Goal: Task Accomplishment & Management: Complete application form

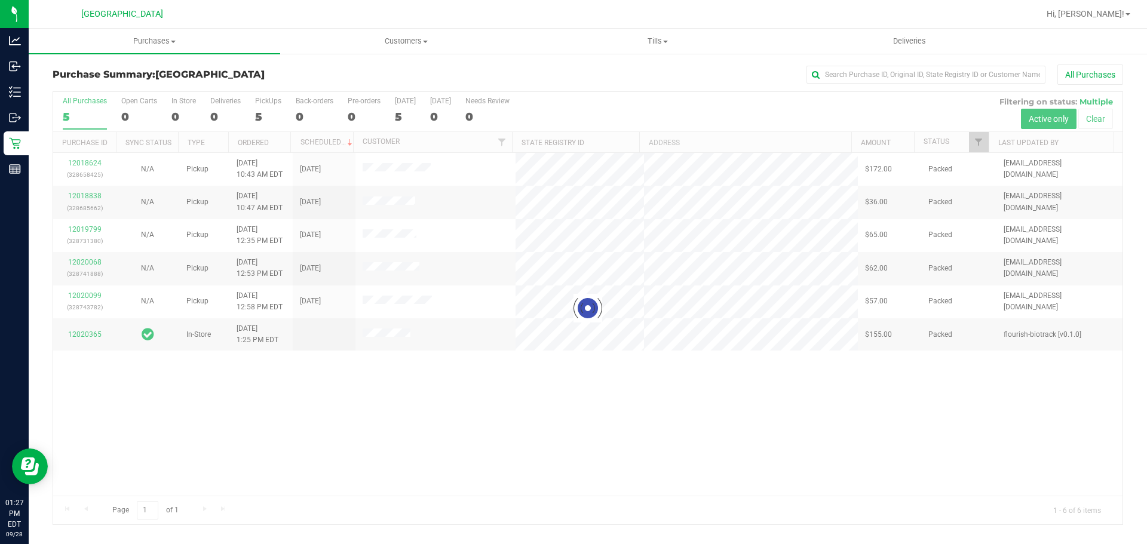
click at [580, 263] on div at bounding box center [588, 308] width 1070 height 433
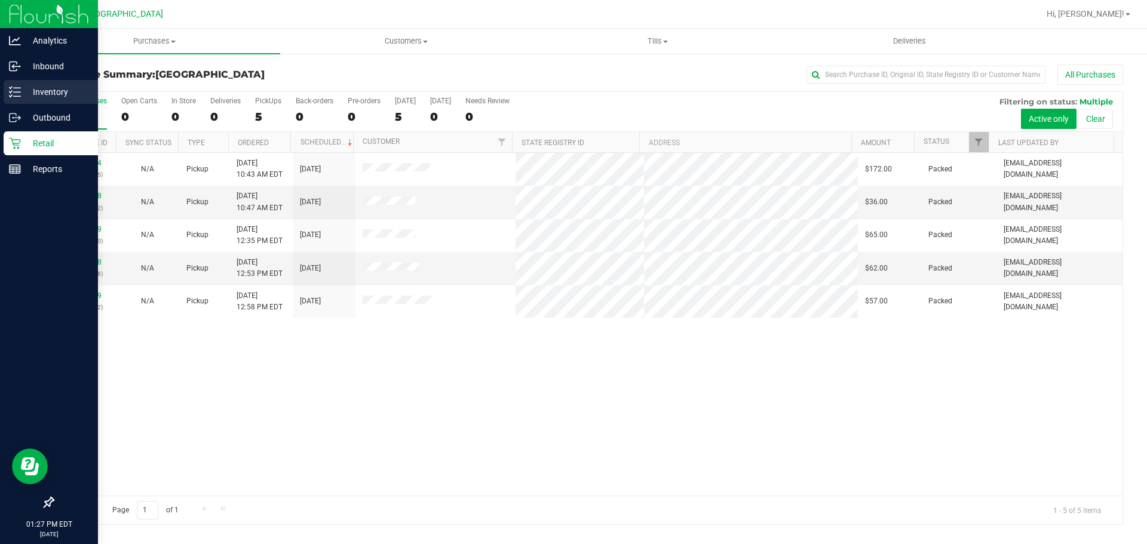
click at [38, 90] on p "Inventory" at bounding box center [57, 92] width 72 height 14
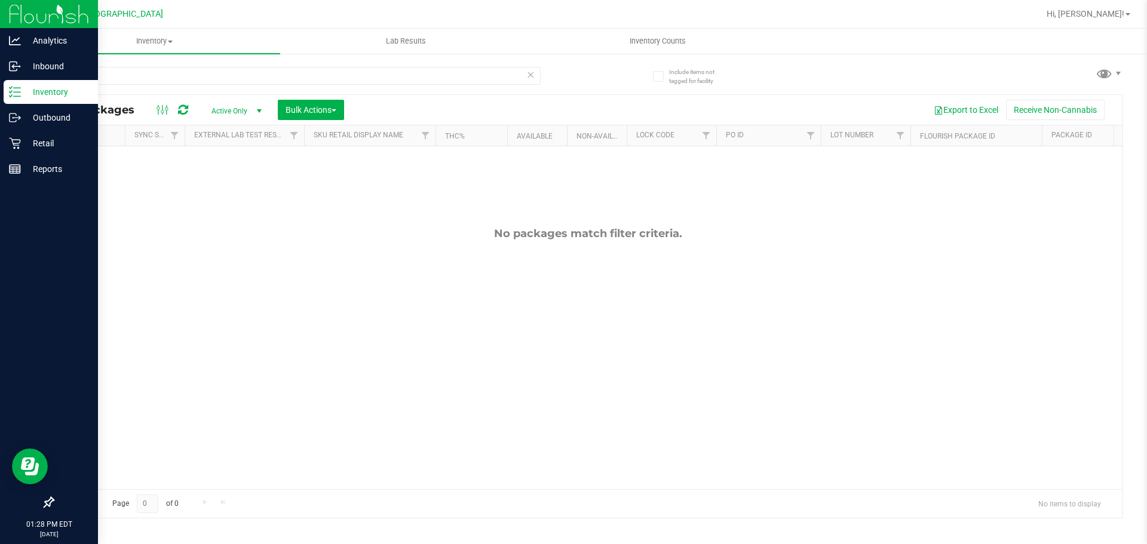
type input "y"
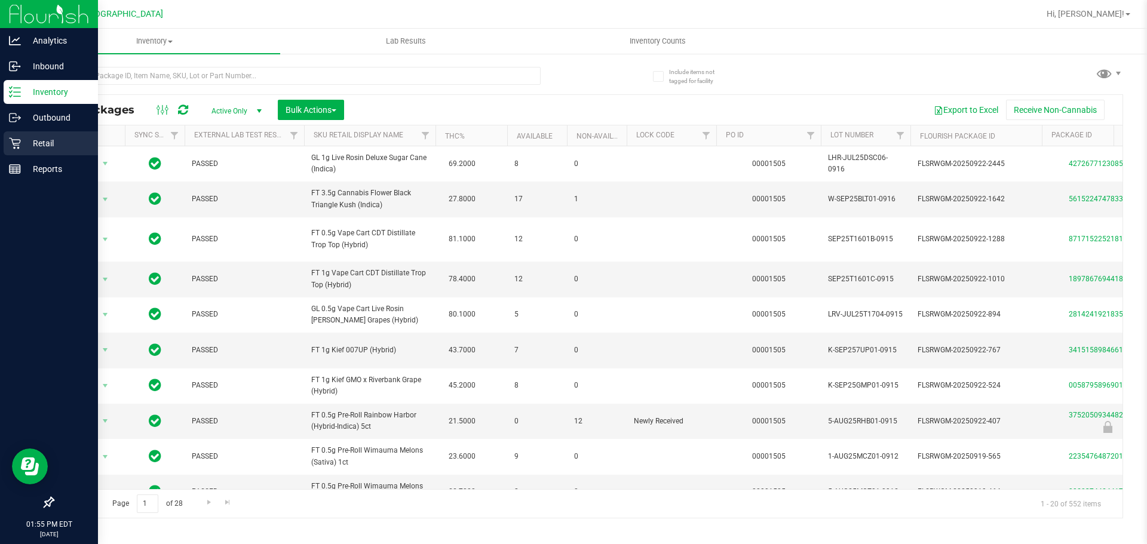
click at [68, 138] on p "Retail" at bounding box center [57, 143] width 72 height 14
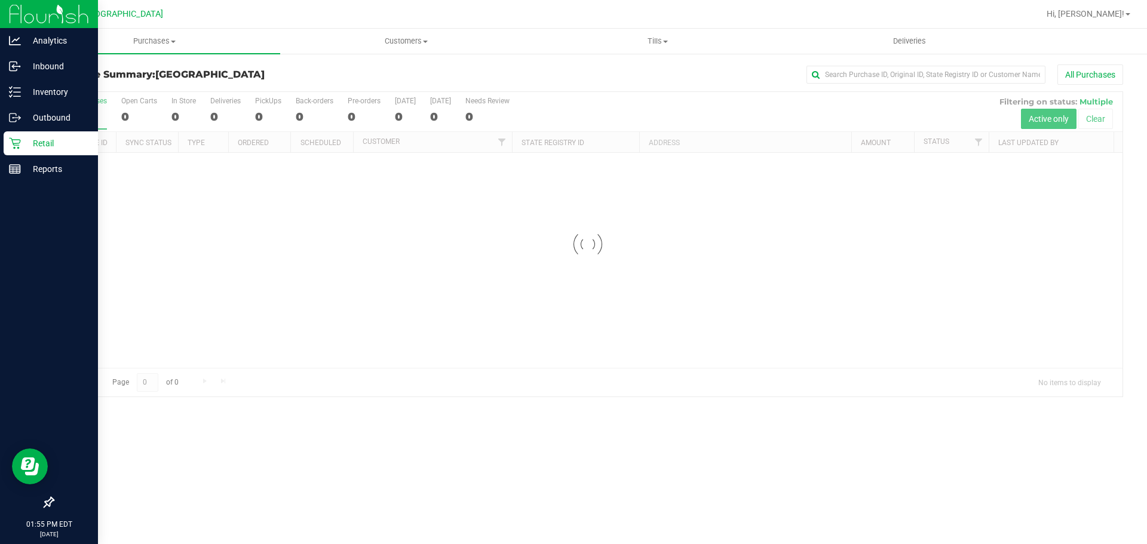
click at [435, 66] on div "All Purchases" at bounding box center [766, 75] width 714 height 20
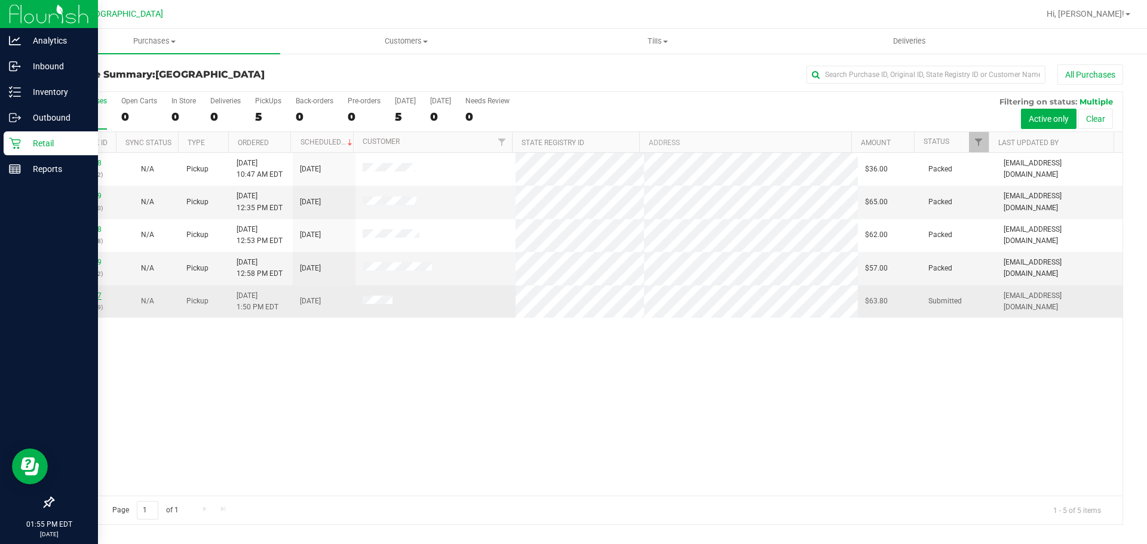
click at [87, 293] on link "12020527" at bounding box center [84, 296] width 33 height 8
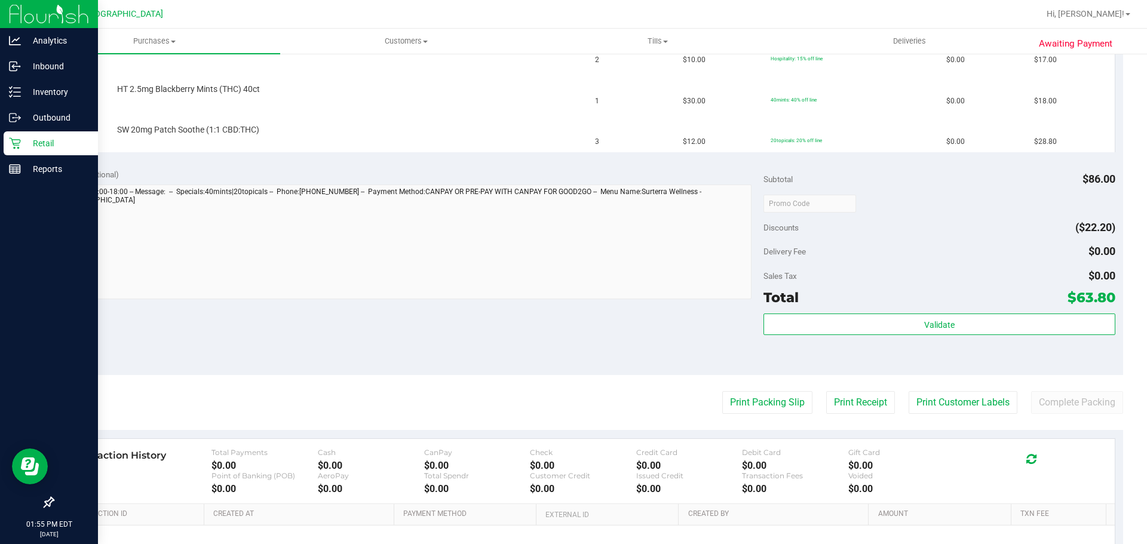
scroll to position [418, 0]
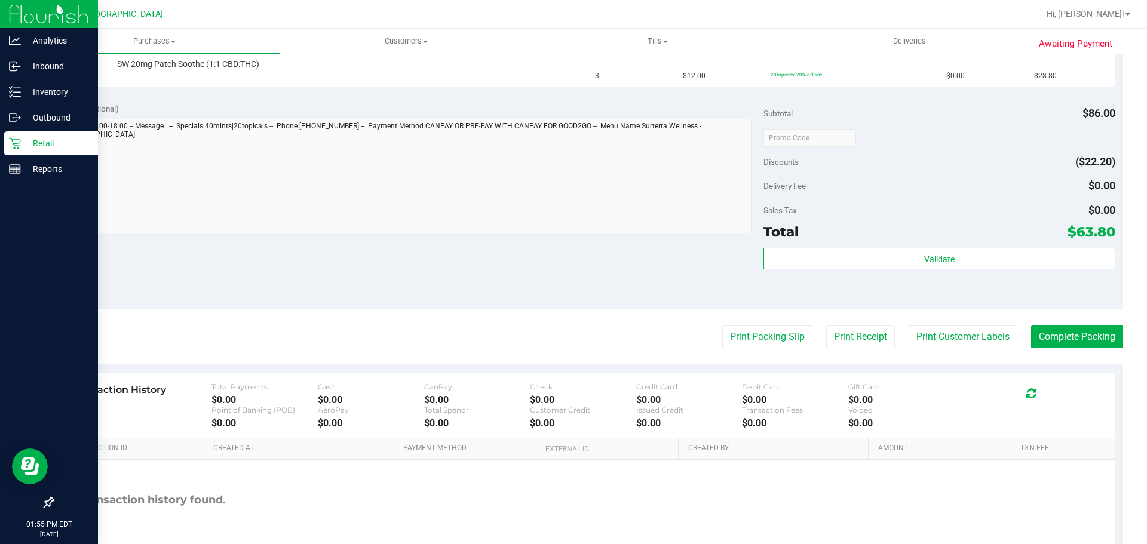
click at [734, 321] on purchase-details "Back Edit Purchase Cancel Purchase View Profile # 12020527 BioTrack ID: - Submi…" at bounding box center [588, 117] width 1071 height 942
click at [734, 329] on button "Print Packing Slip" at bounding box center [767, 337] width 90 height 23
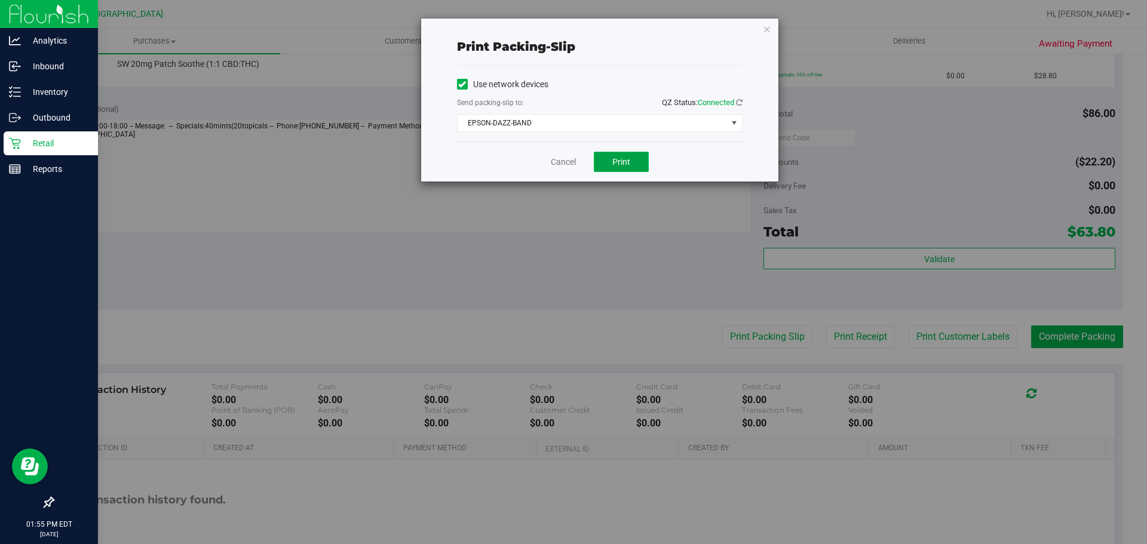
click at [620, 161] on span "Print" at bounding box center [622, 162] width 18 height 10
click at [549, 165] on div "Cancel Print" at bounding box center [600, 162] width 286 height 40
click at [554, 166] on link "Cancel" at bounding box center [563, 162] width 25 height 13
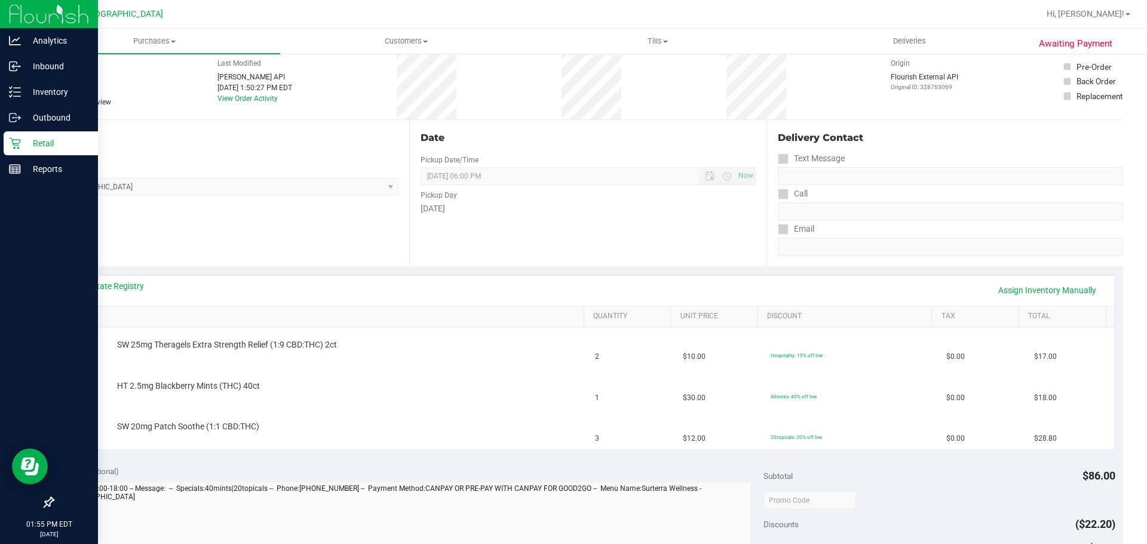
scroll to position [0, 0]
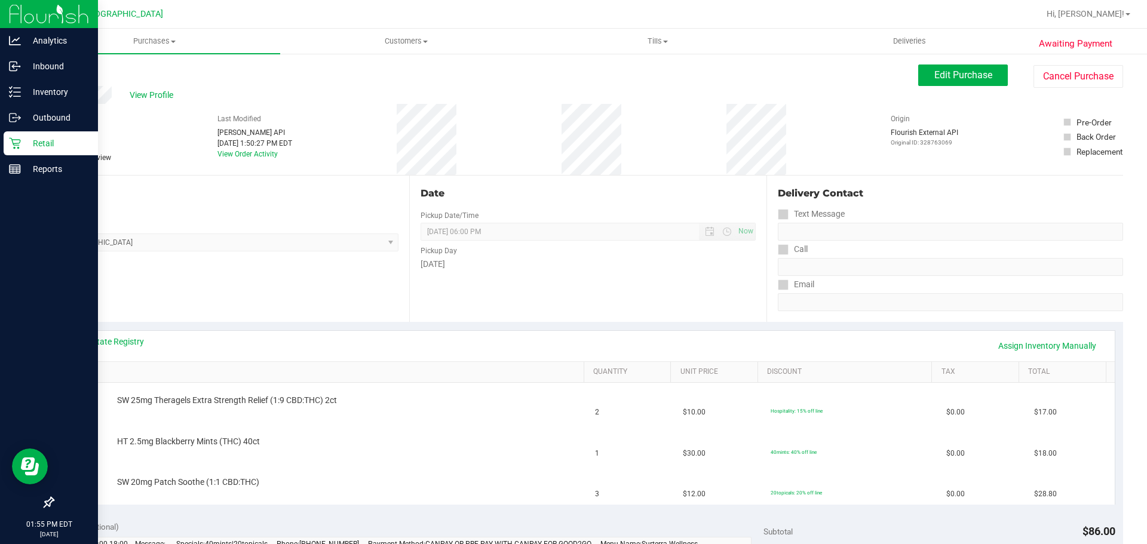
click at [170, 103] on div "View Profile" at bounding box center [486, 95] width 866 height 18
click at [166, 91] on span "View Profile" at bounding box center [154, 95] width 48 height 13
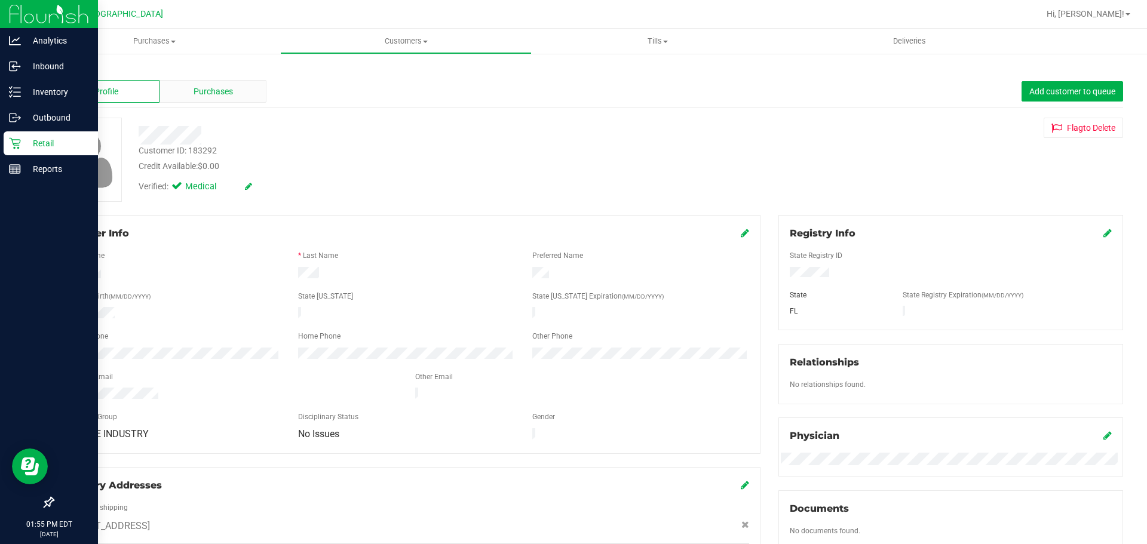
click at [174, 95] on div "Purchases" at bounding box center [213, 91] width 107 height 23
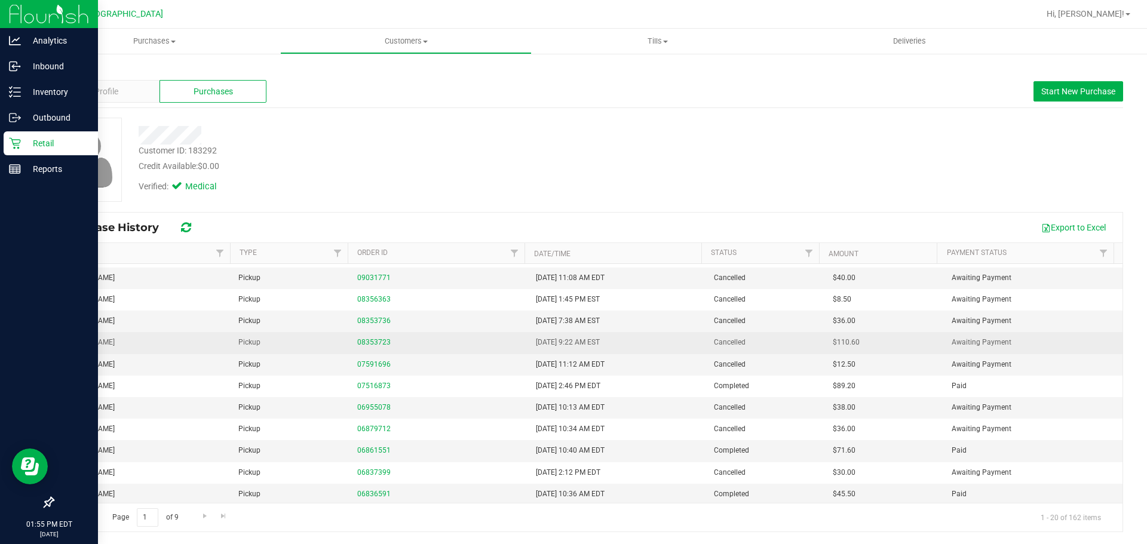
scroll to position [250, 0]
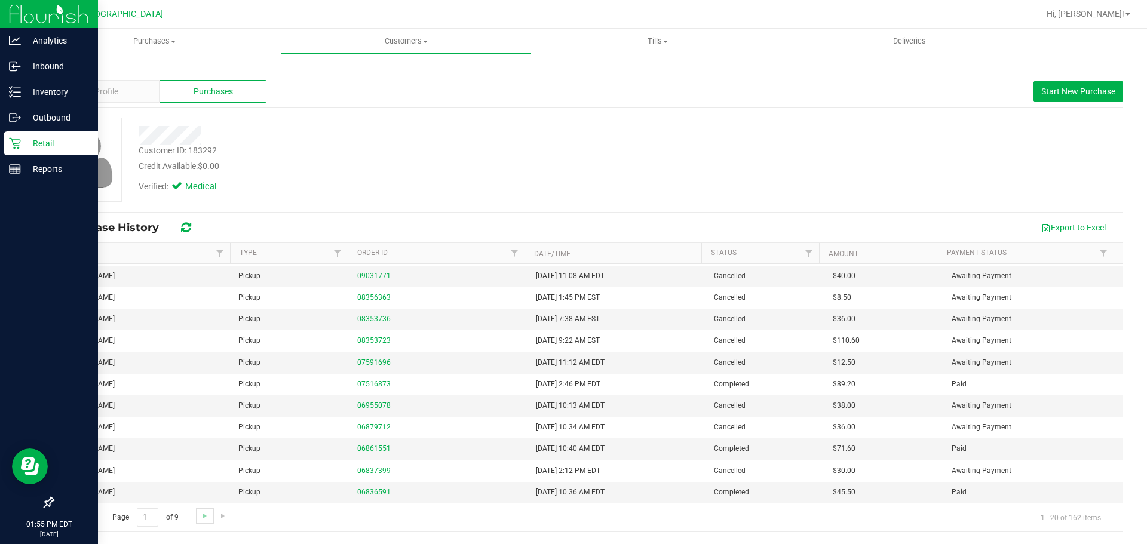
click at [210, 511] on link "Go to the next page" at bounding box center [204, 517] width 17 height 16
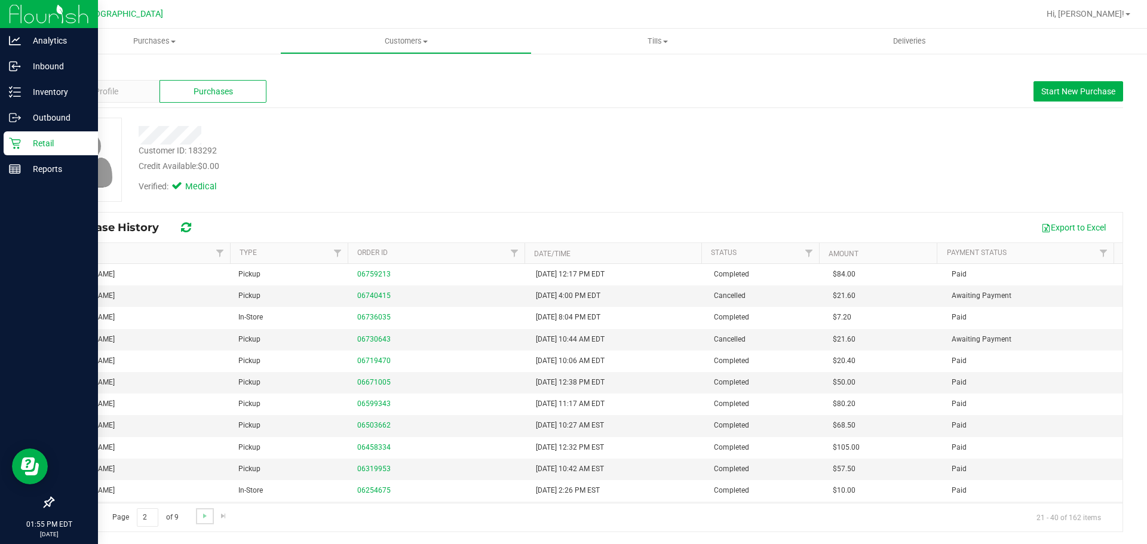
click at [210, 515] on link "Go to the next page" at bounding box center [204, 517] width 17 height 16
click at [203, 515] on span "Go to the next page" at bounding box center [205, 517] width 10 height 10
click at [203, 515] on div at bounding box center [588, 372] width 1070 height 319
click at [203, 515] on span "Go to the next page" at bounding box center [205, 517] width 10 height 10
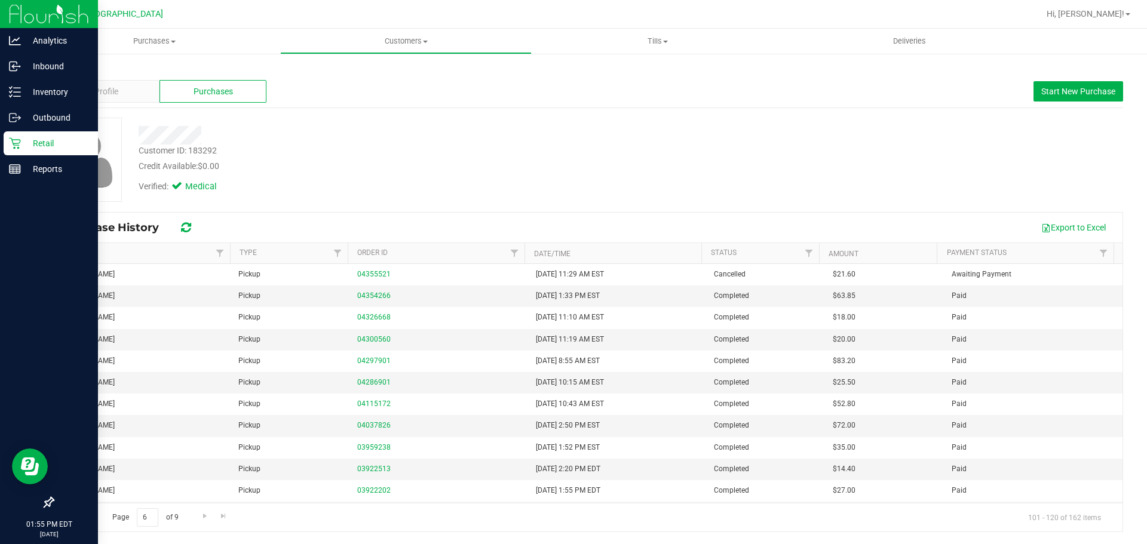
click at [90, 517] on span "Go to the previous page" at bounding box center [86, 517] width 10 height 10
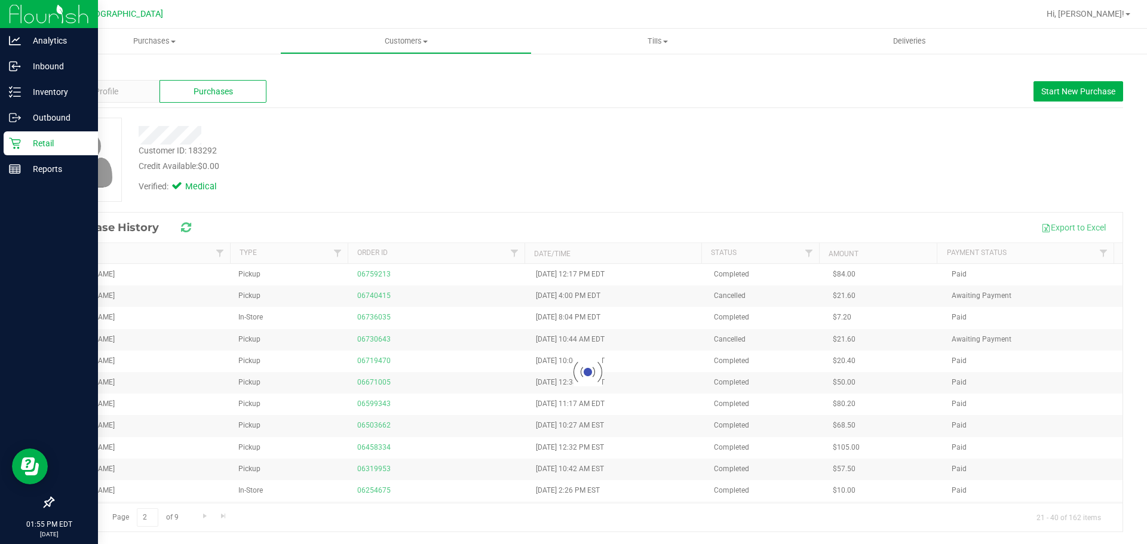
click at [90, 517] on div "Page 2 of 9 21 - 40 of 162 items" at bounding box center [588, 517] width 1070 height 29
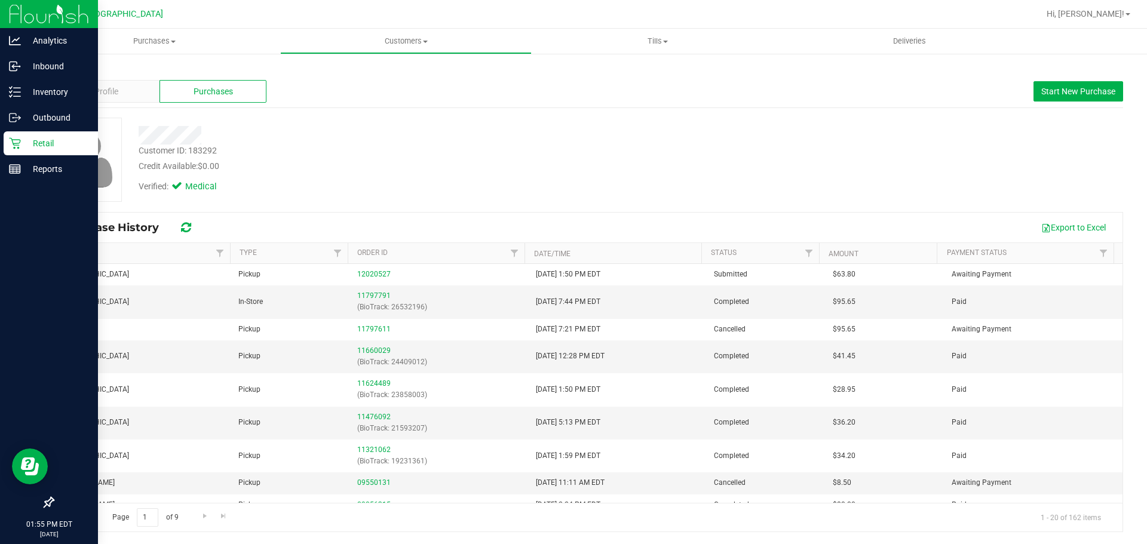
click at [68, 65] on div "Back" at bounding box center [588, 70] width 1071 height 11
click at [71, 68] on link "Back" at bounding box center [63, 70] width 20 height 8
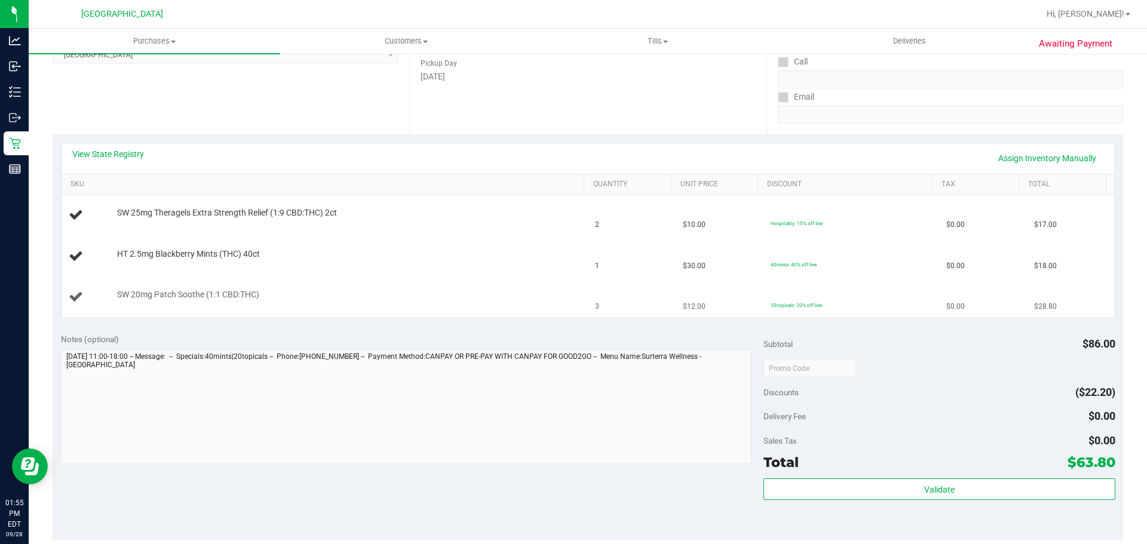
scroll to position [239, 0]
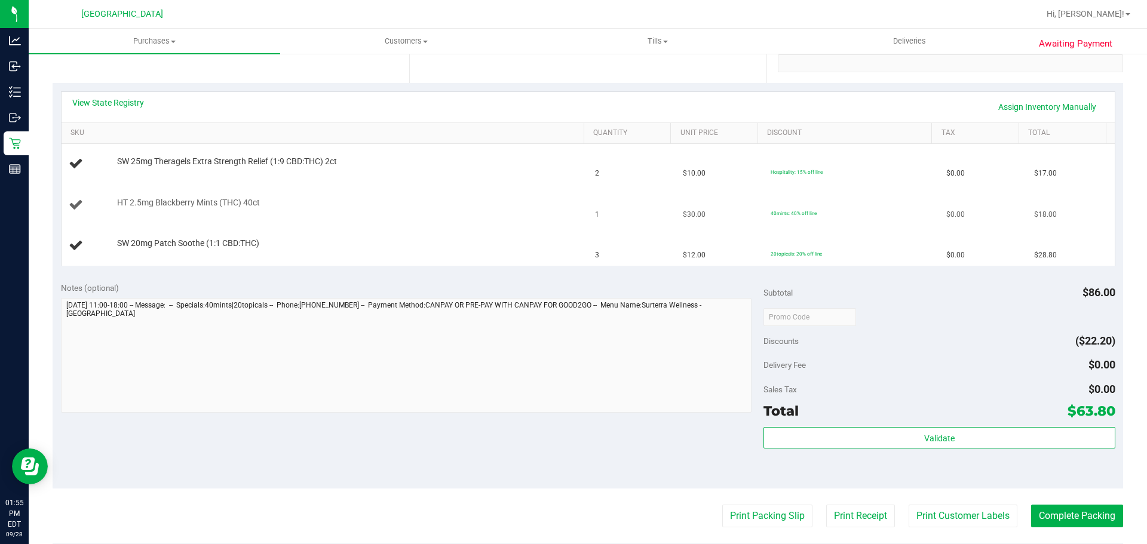
click at [340, 221] on td "HT 2.5mg Blackberry Mints (THC) 40ct" at bounding box center [325, 205] width 527 height 41
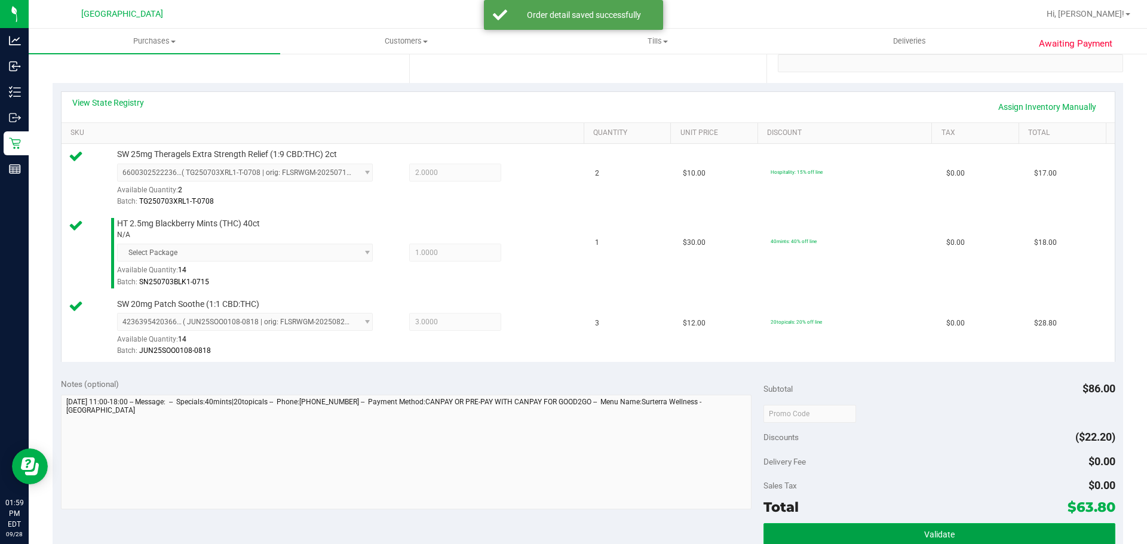
click at [872, 524] on button "Validate" at bounding box center [939, 534] width 351 height 22
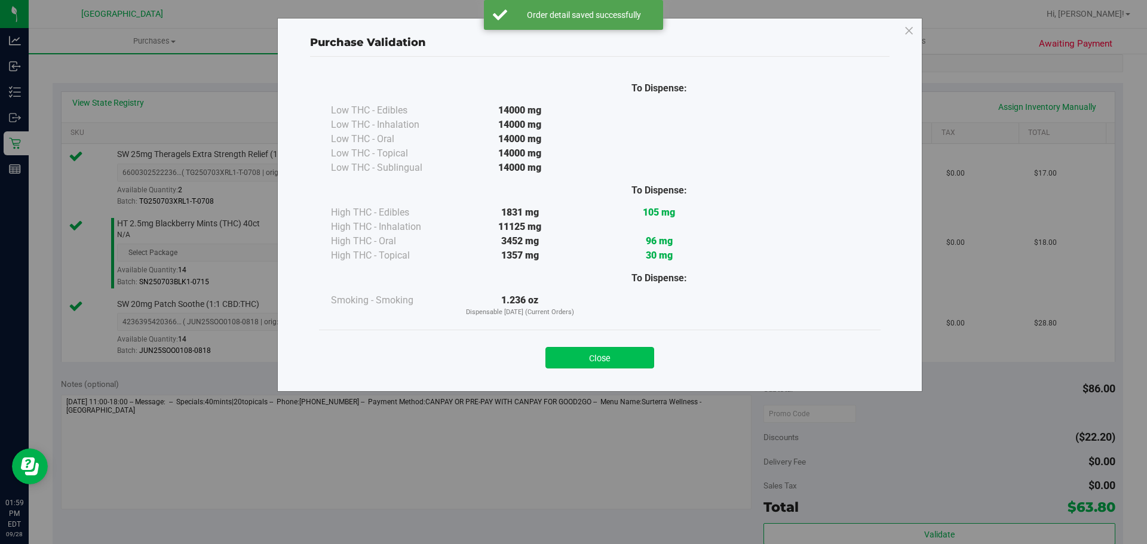
click at [628, 360] on button "Close" at bounding box center [600, 358] width 109 height 22
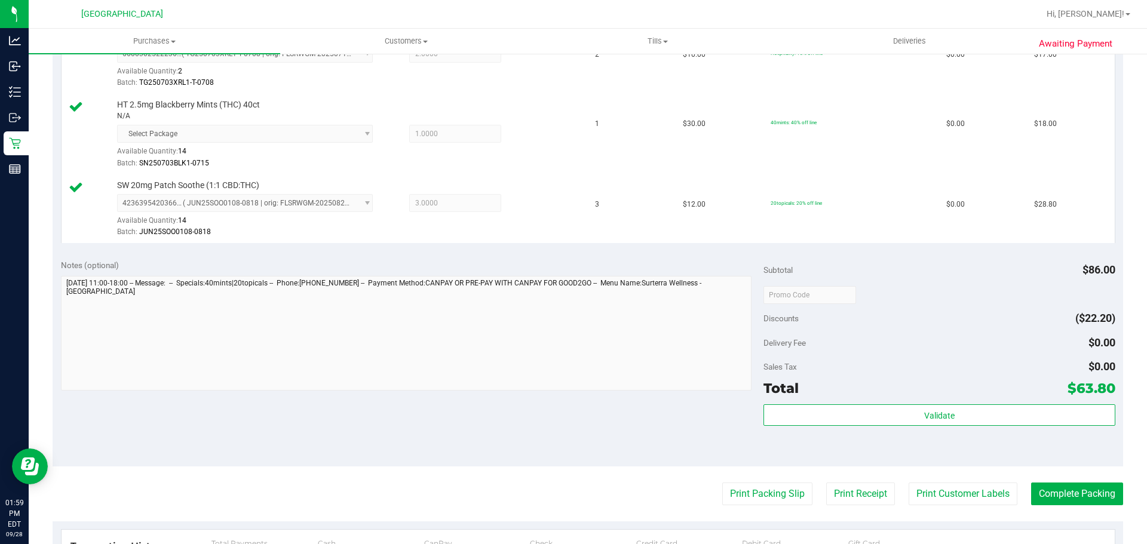
scroll to position [359, 0]
click at [1039, 496] on button "Complete Packing" at bounding box center [1077, 493] width 92 height 23
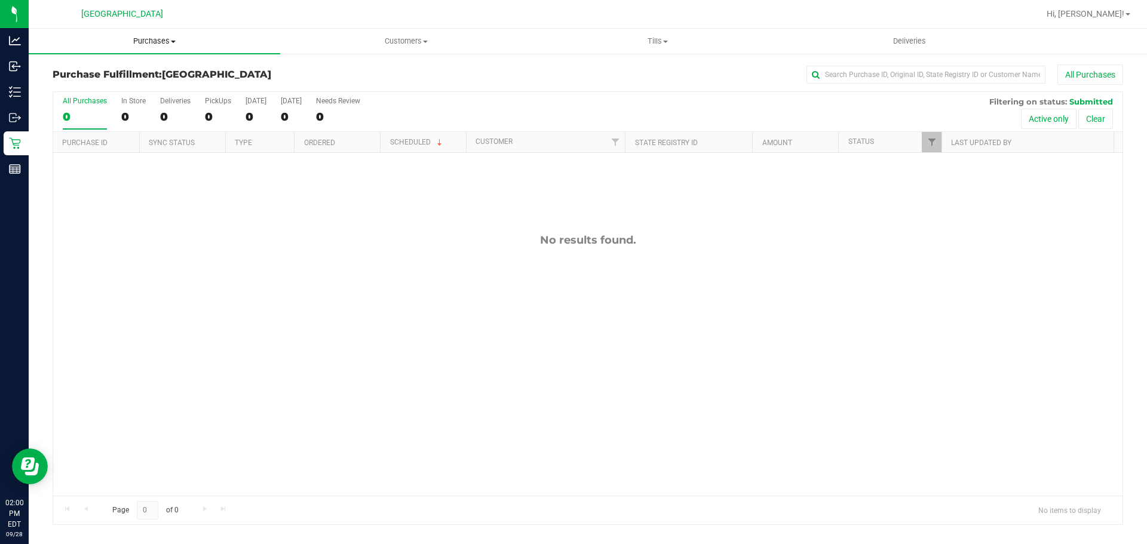
click at [185, 33] on uib-tab-heading "Purchases Summary of purchases Fulfillment All purchases" at bounding box center [155, 41] width 252 height 25
click at [187, 75] on li "Summary of purchases" at bounding box center [155, 72] width 252 height 14
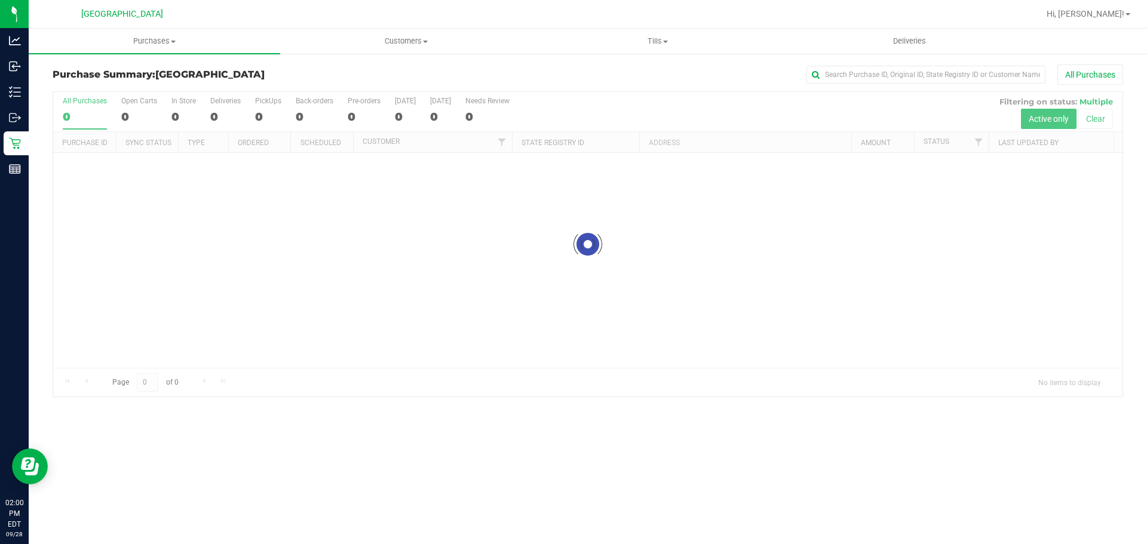
click at [647, 301] on div at bounding box center [588, 244] width 1070 height 305
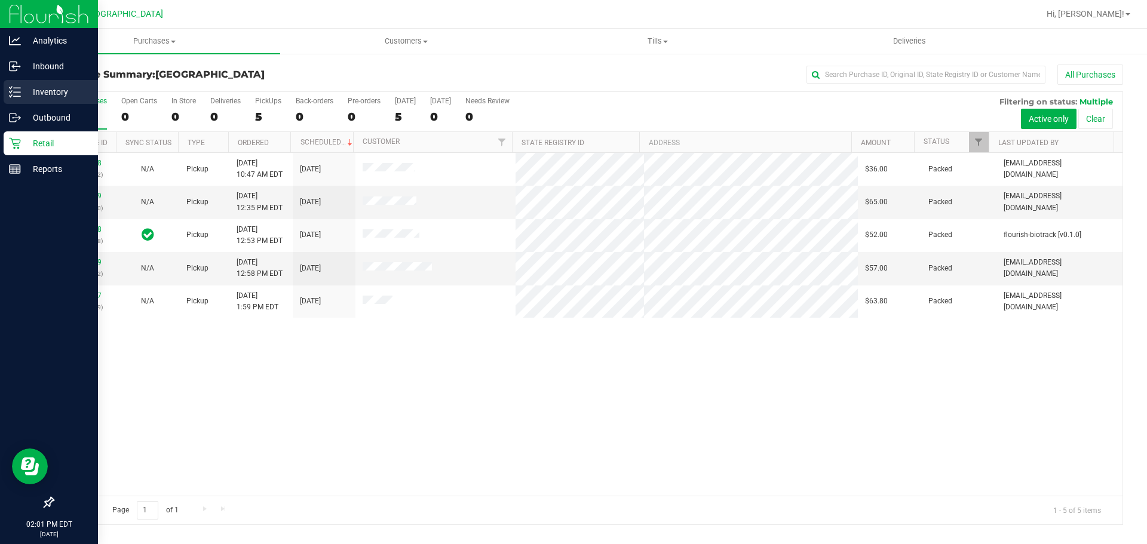
click at [25, 81] on div "Inventory" at bounding box center [51, 92] width 94 height 24
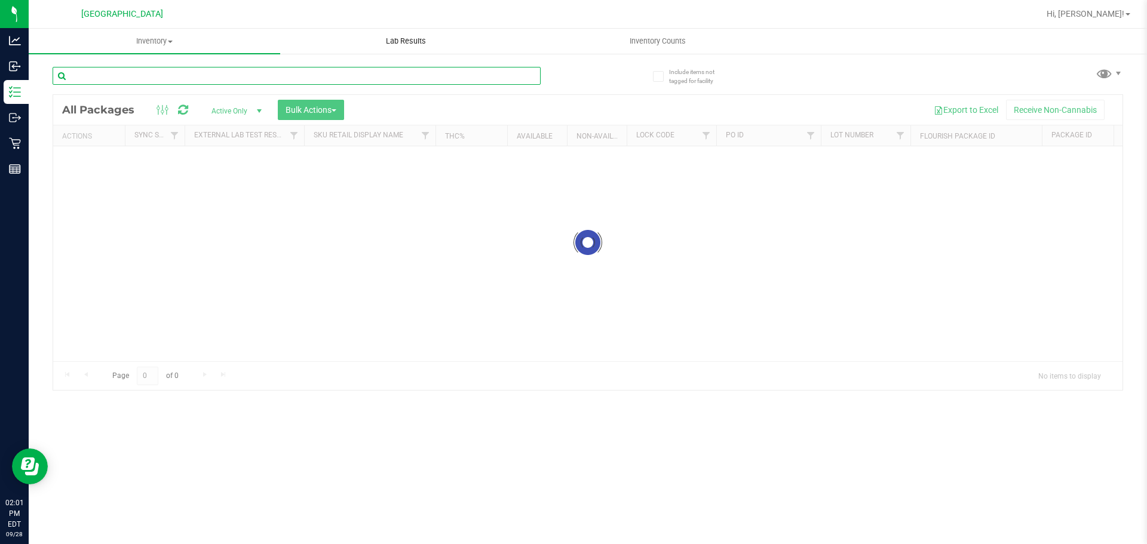
click at [399, 79] on input "text" at bounding box center [297, 76] width 488 height 18
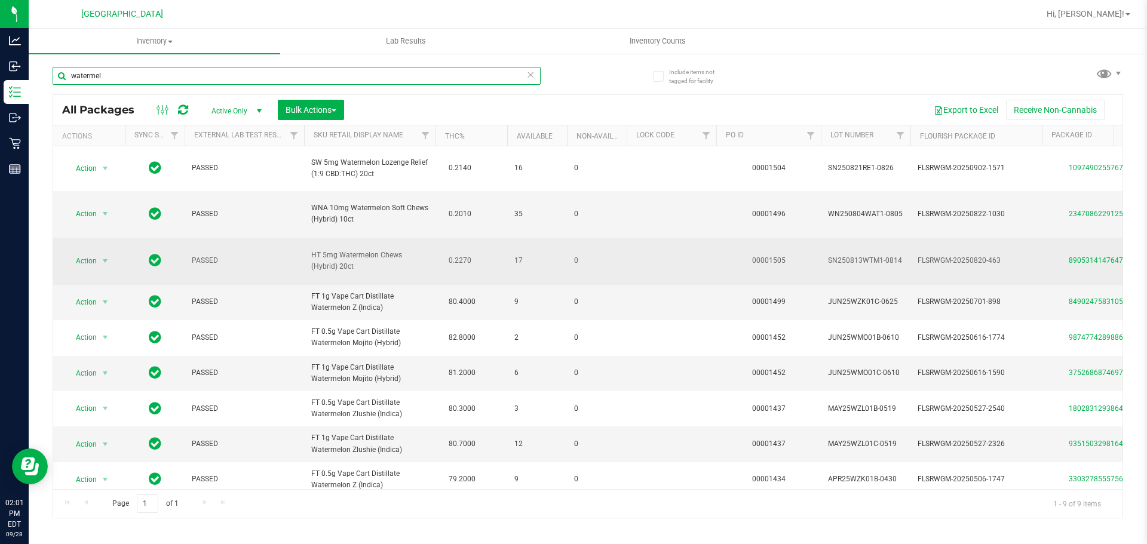
type input "watermel"
click at [450, 260] on span "0.2270" at bounding box center [460, 260] width 35 height 17
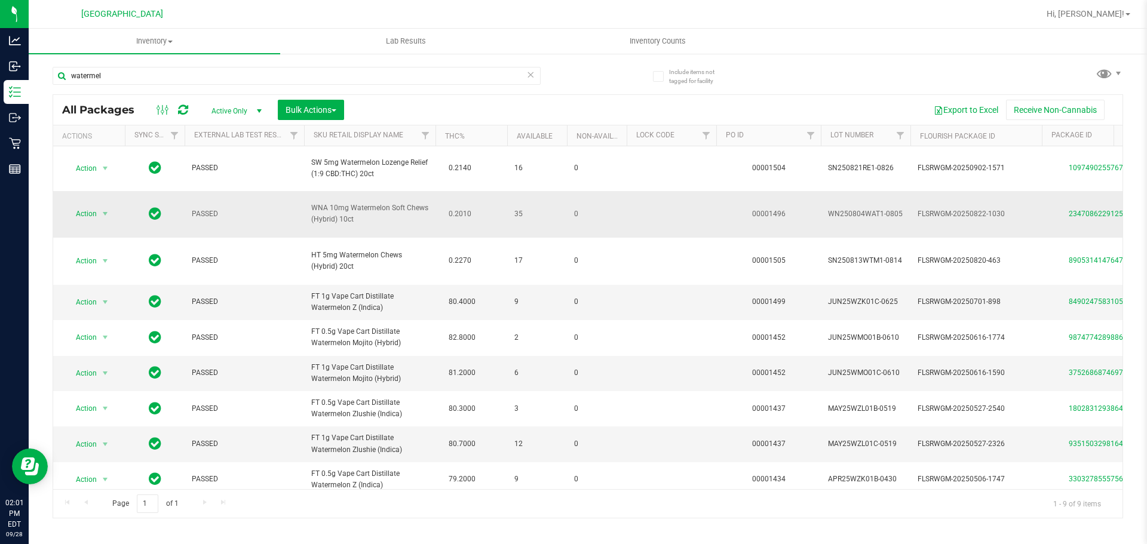
click at [439, 228] on td "0.2010" at bounding box center [472, 214] width 72 height 47
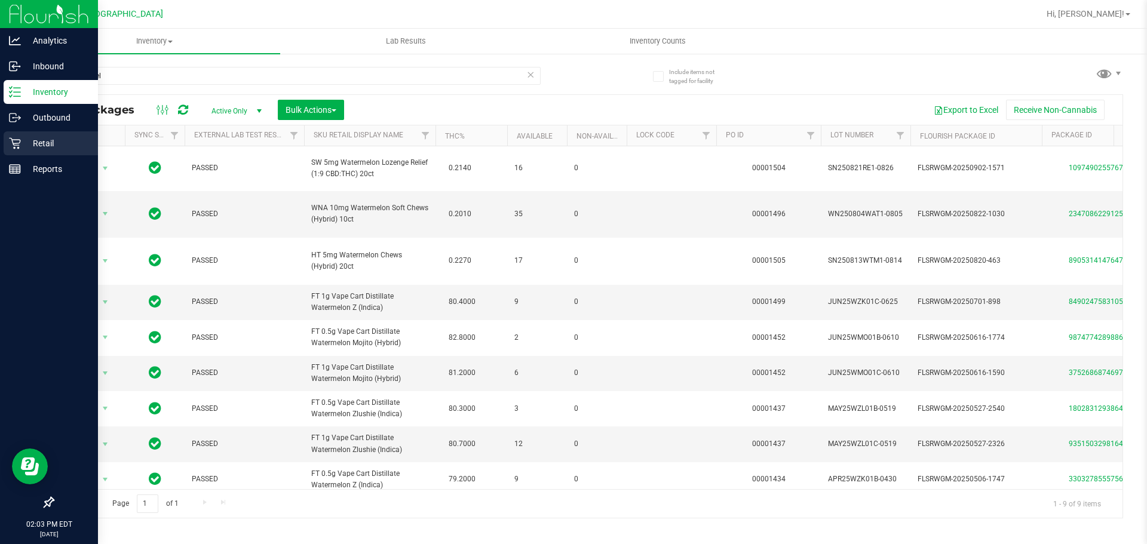
click at [12, 142] on icon at bounding box center [15, 143] width 12 height 12
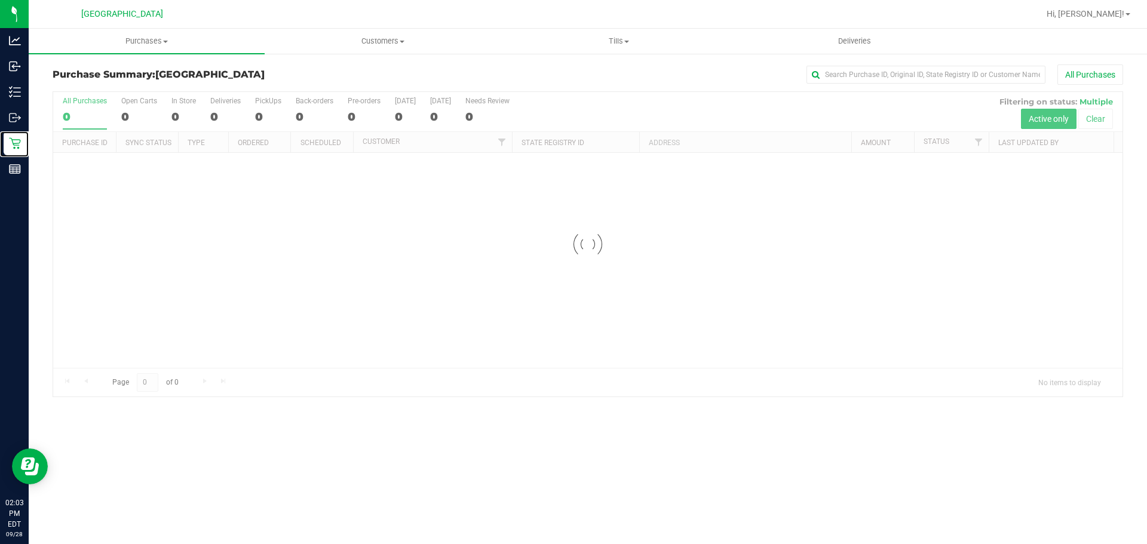
click at [660, 344] on div at bounding box center [588, 244] width 1070 height 305
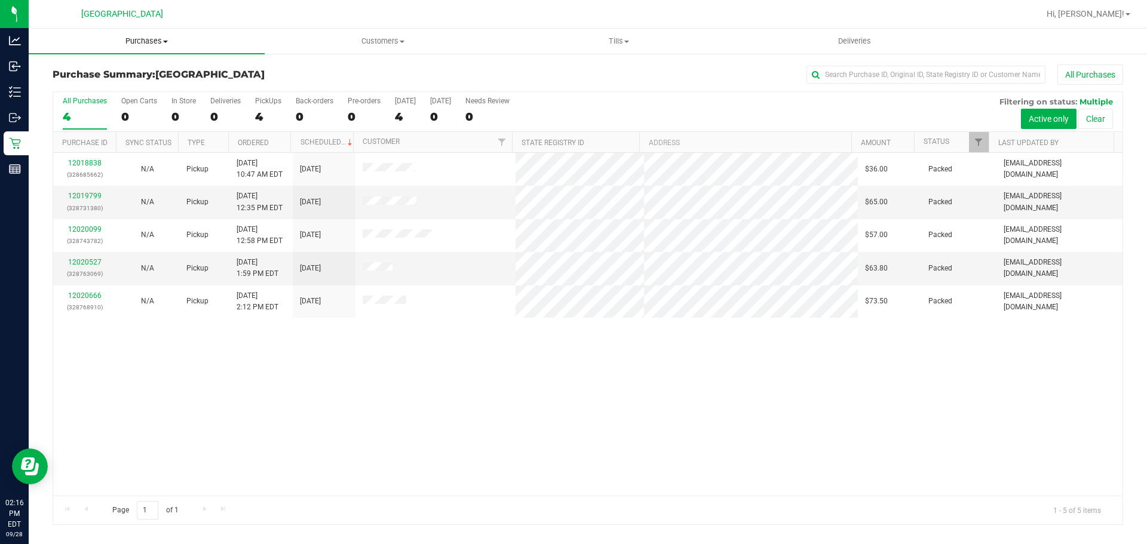
click at [188, 45] on span "Purchases" at bounding box center [147, 41] width 236 height 11
click at [194, 72] on li "Summary of purchases" at bounding box center [147, 72] width 236 height 14
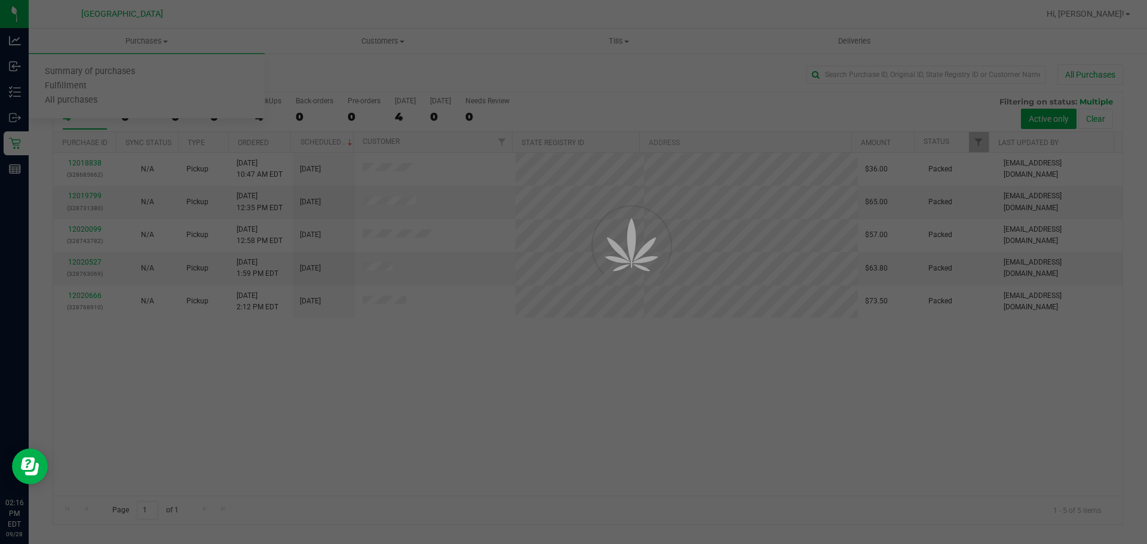
click at [694, 268] on div at bounding box center [573, 272] width 1147 height 544
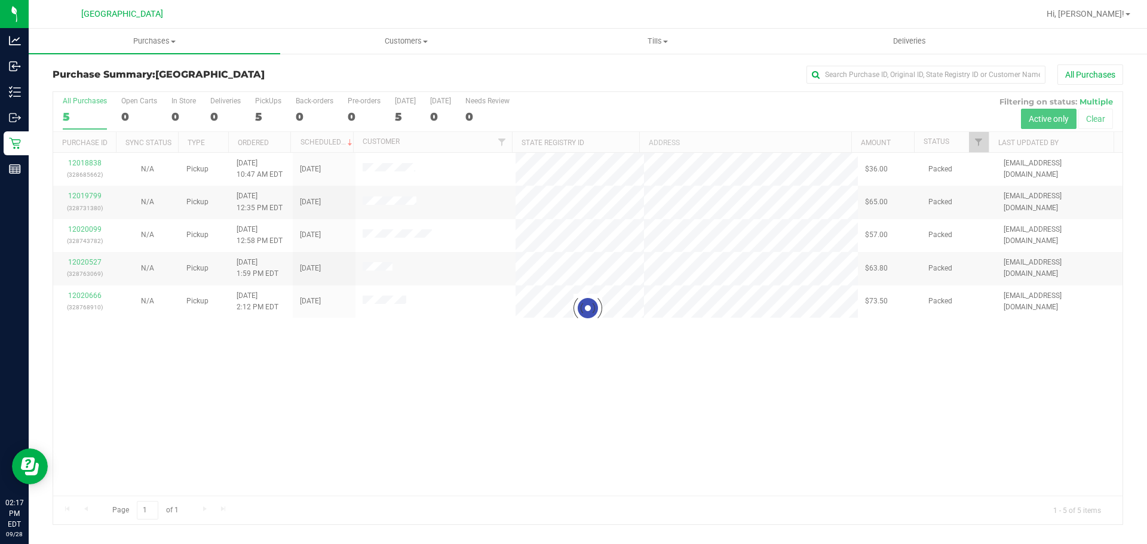
click at [746, 243] on div at bounding box center [588, 308] width 1070 height 433
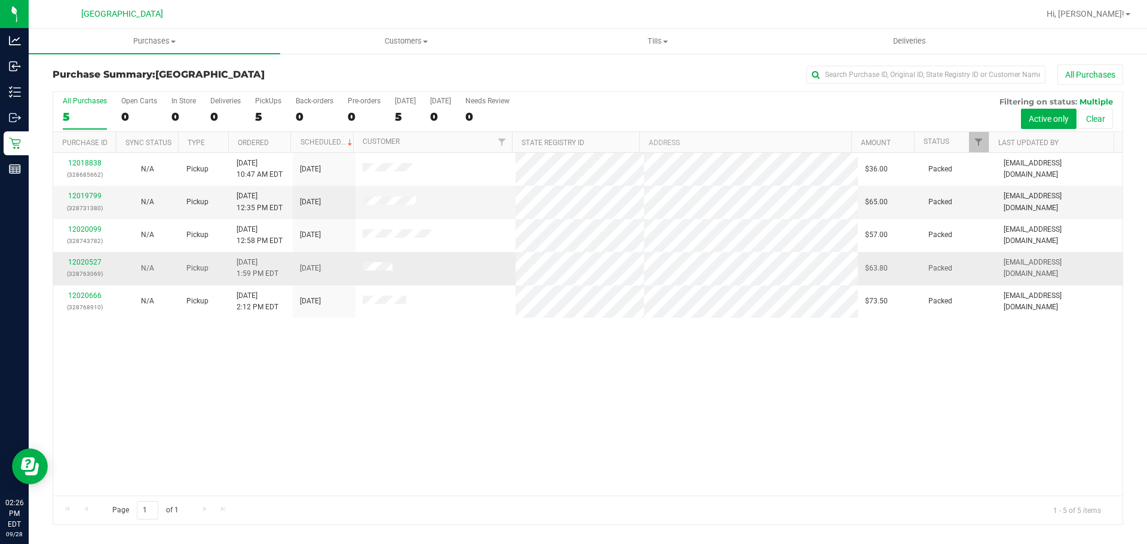
drag, startPoint x: 537, startPoint y: 344, endPoint x: 360, endPoint y: 275, distance: 189.2
click at [535, 344] on div "12018838 (328685662) N/A Pickup [DATE] 10:47 AM EDT 9/28/2025 $36.00 Packed [EM…" at bounding box center [588, 324] width 1070 height 343
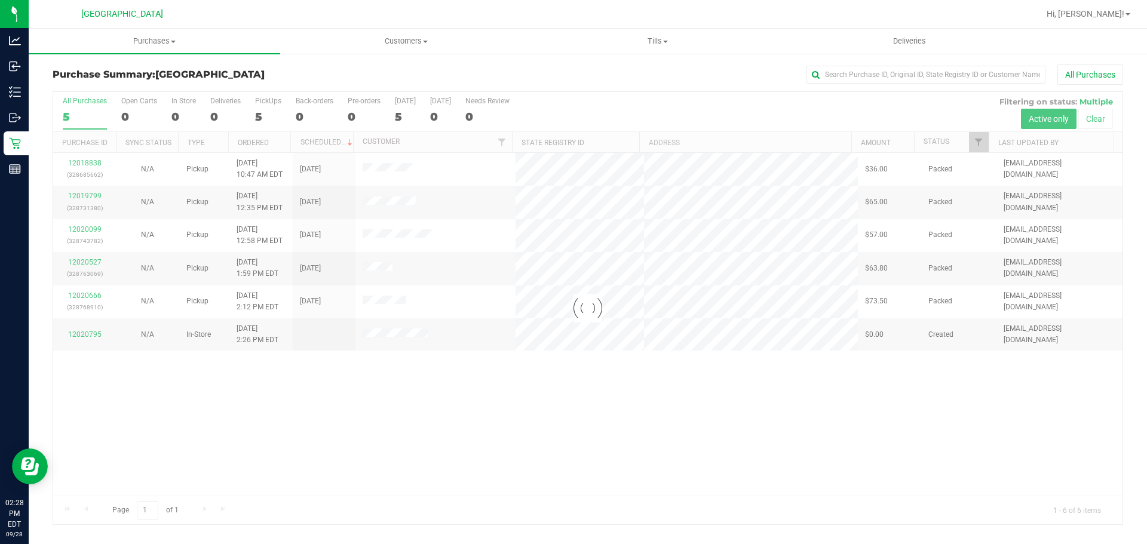
click at [845, 372] on div at bounding box center [588, 308] width 1070 height 433
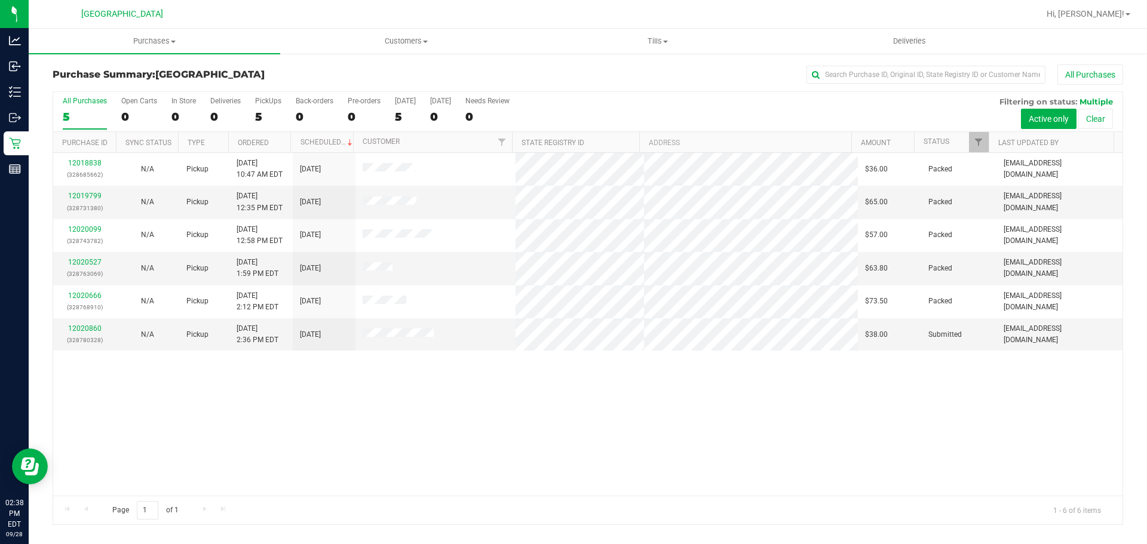
click at [522, 65] on div "All Purchases" at bounding box center [766, 75] width 714 height 20
click at [331, 504] on div "Page 1 of 1 1 - 6 of 6 items" at bounding box center [588, 510] width 1070 height 29
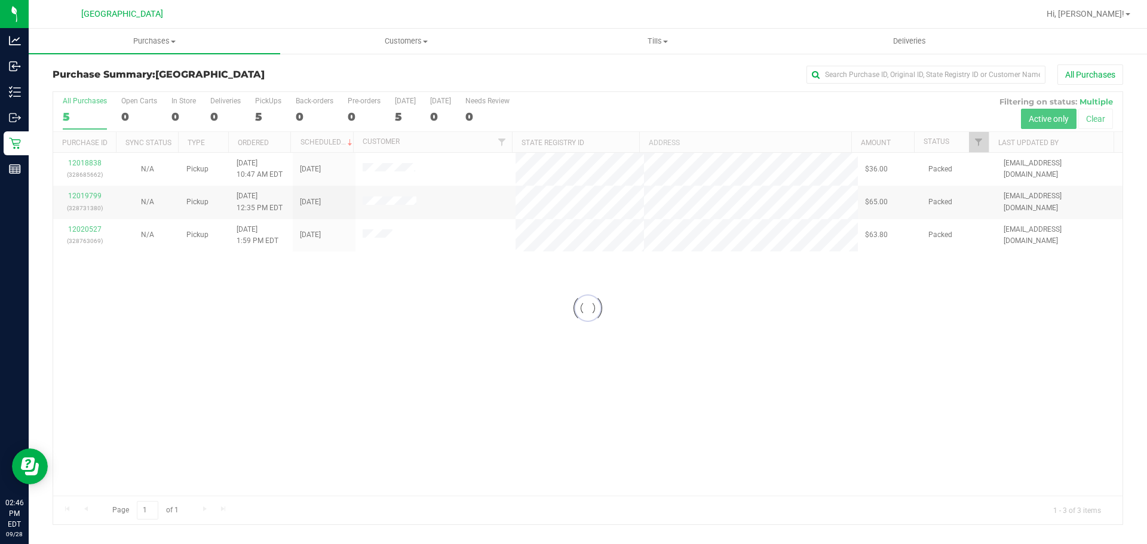
click at [394, 295] on div at bounding box center [588, 308] width 1070 height 433
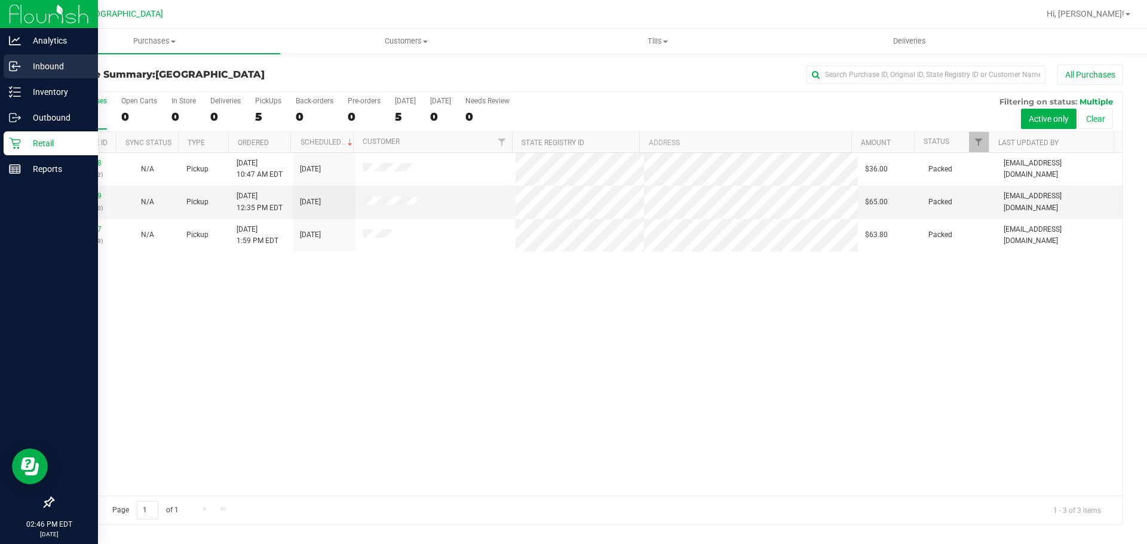
click at [5, 79] on link "Inbound" at bounding box center [49, 67] width 98 height 26
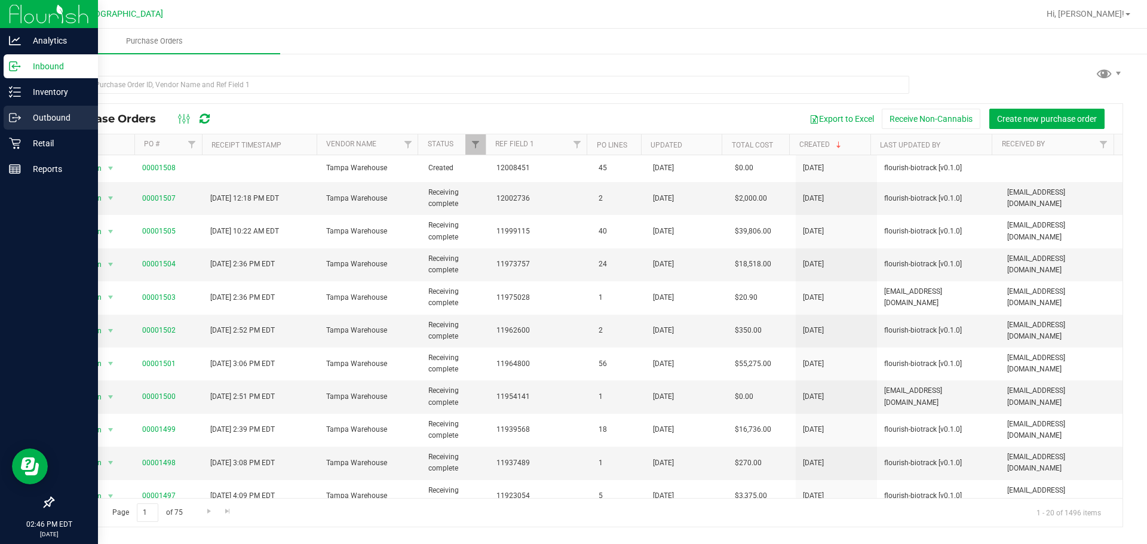
click at [7, 109] on div "Outbound" at bounding box center [51, 118] width 94 height 24
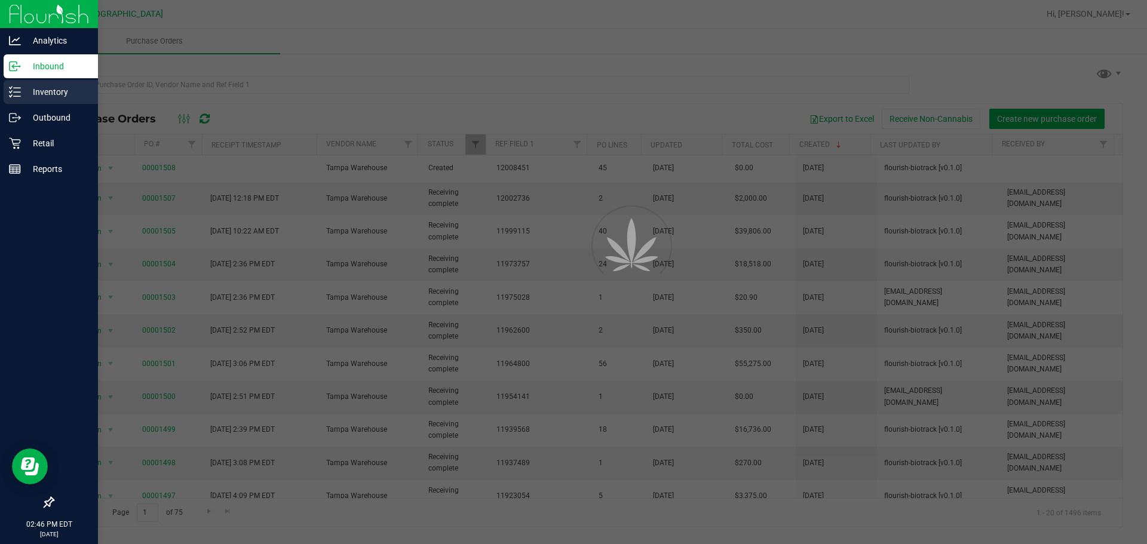
click at [20, 99] on div "Inventory" at bounding box center [51, 92] width 94 height 24
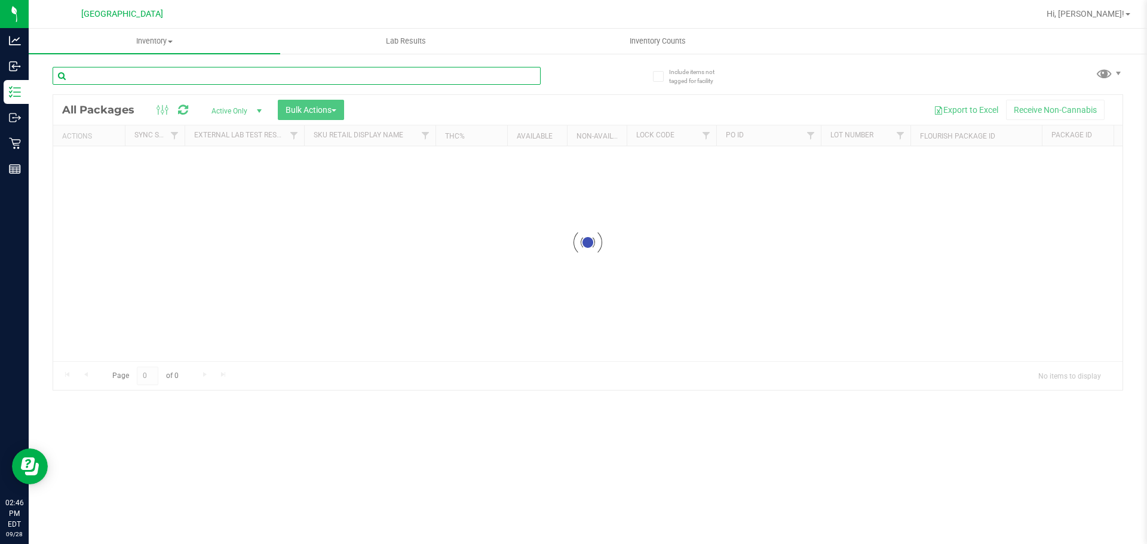
click at [202, 80] on input "text" at bounding box center [297, 76] width 488 height 18
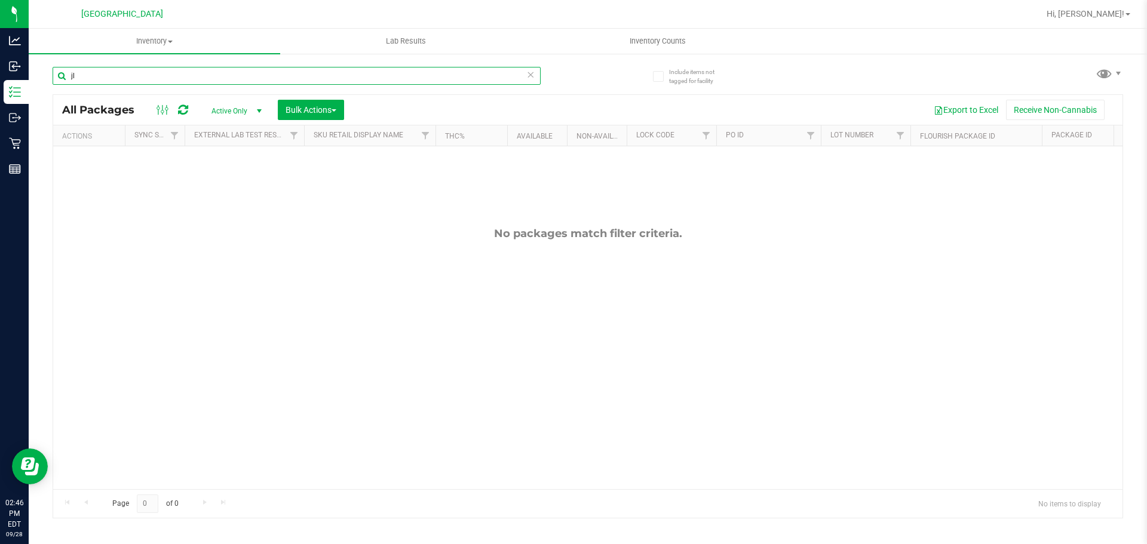
type input "j"
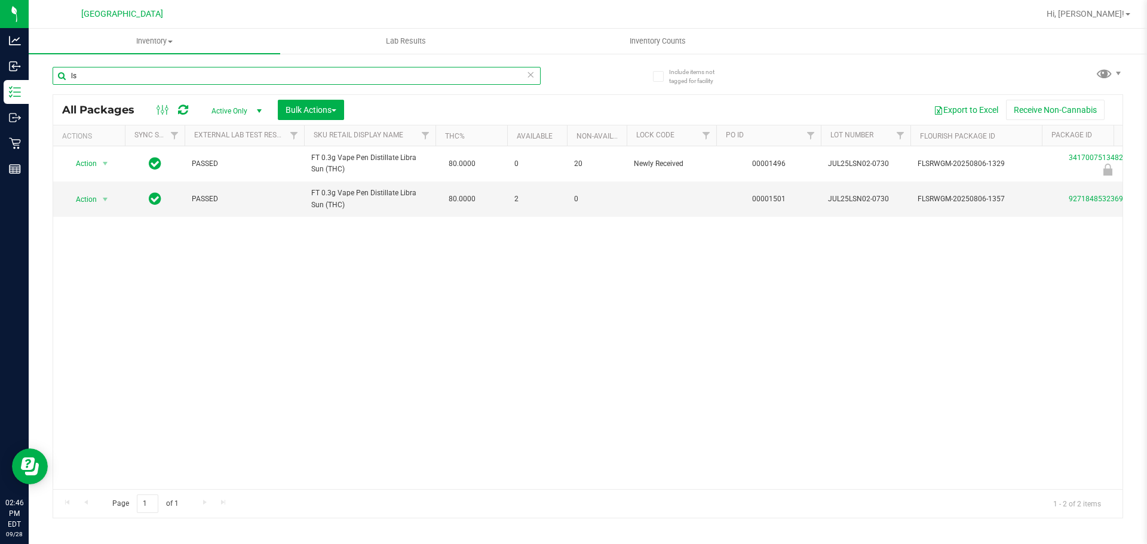
type input "l"
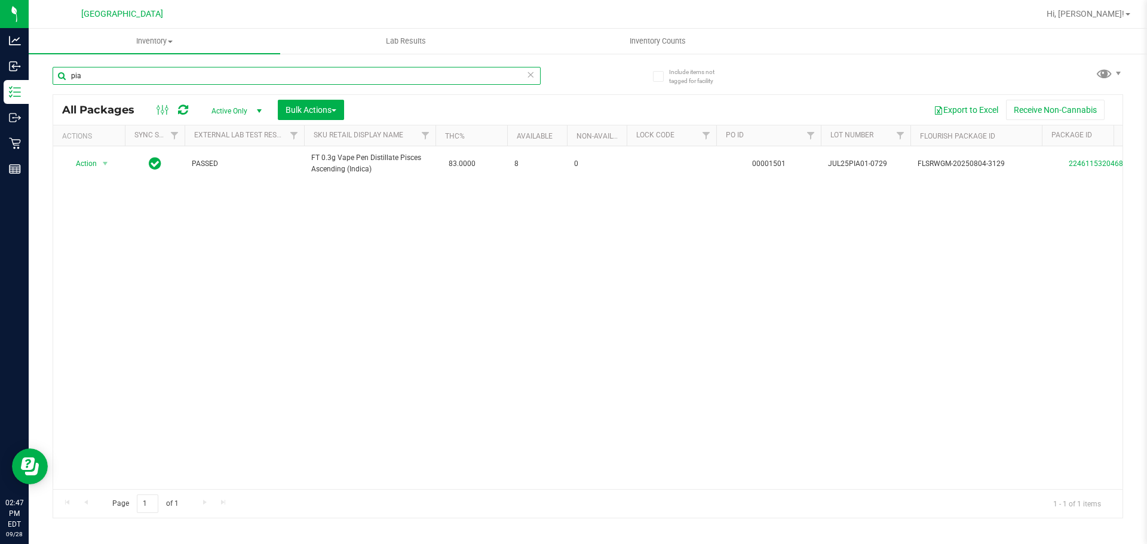
type input "pia"
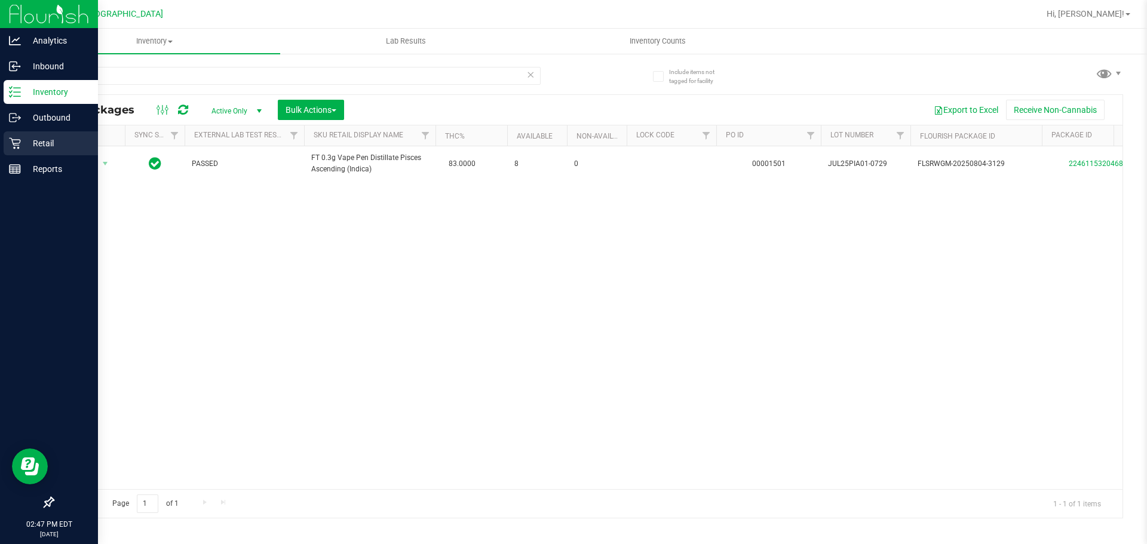
click at [7, 150] on div "Retail" at bounding box center [51, 143] width 94 height 24
